Goal: Task Accomplishment & Management: Manage account settings

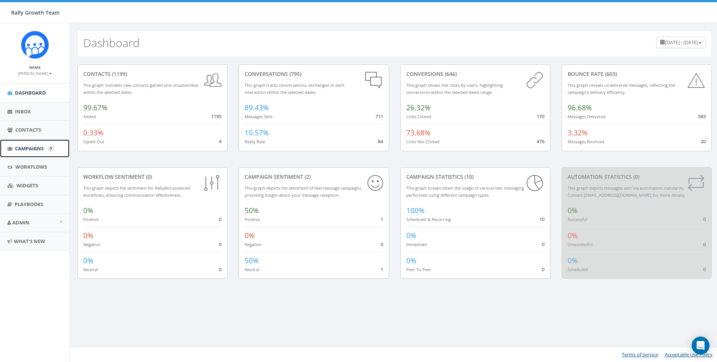
click at [28, 149] on span "Campaigns" at bounding box center [29, 148] width 29 height 7
